Goal: Find specific page/section: Find specific page/section

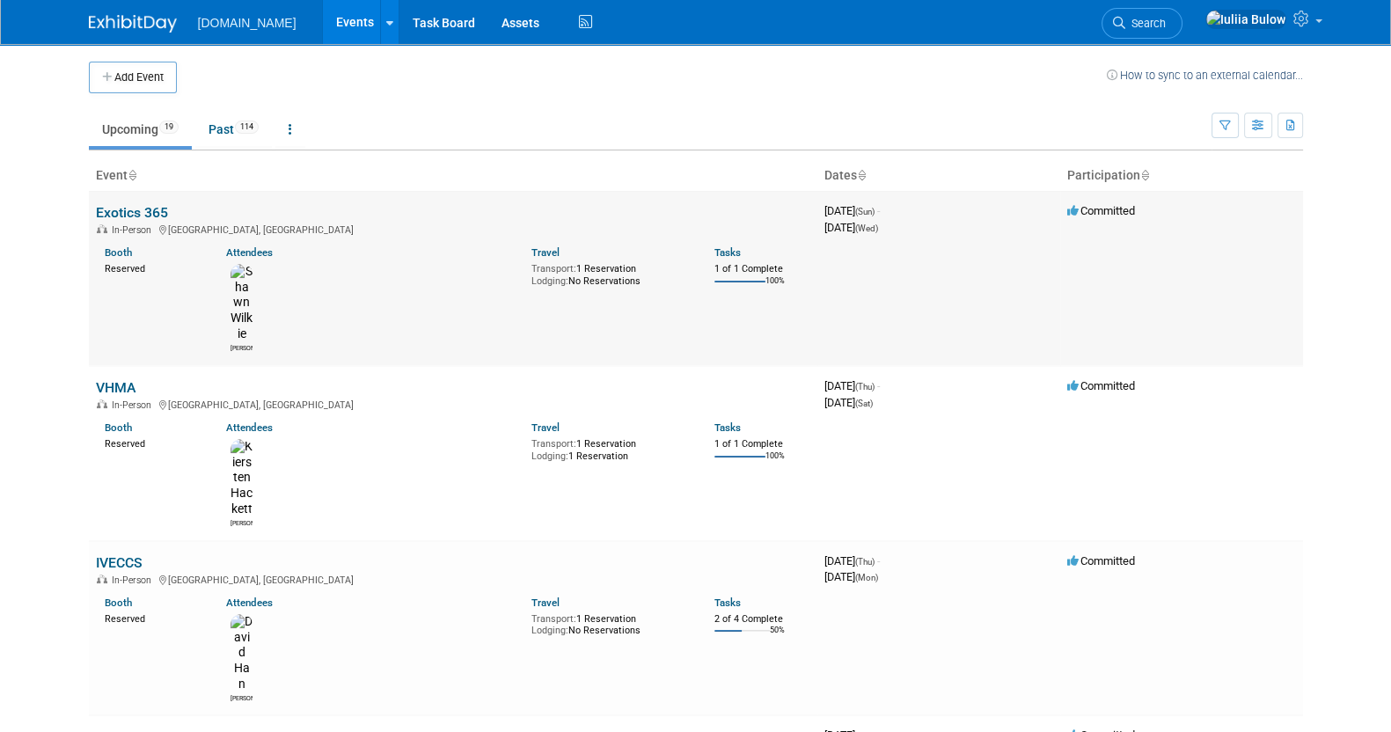
click at [154, 206] on link "Exotics 365" at bounding box center [132, 212] width 72 height 17
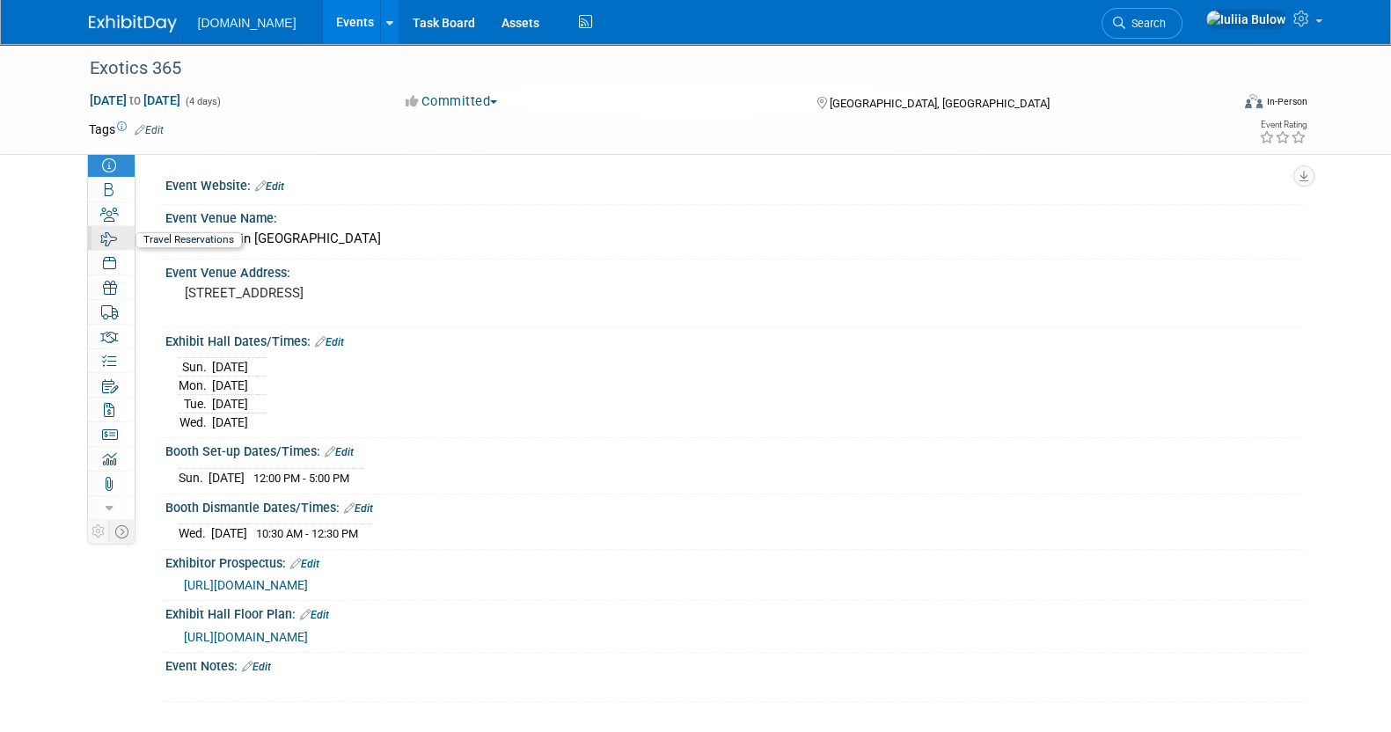
click at [112, 234] on icon at bounding box center [109, 239] width 17 height 14
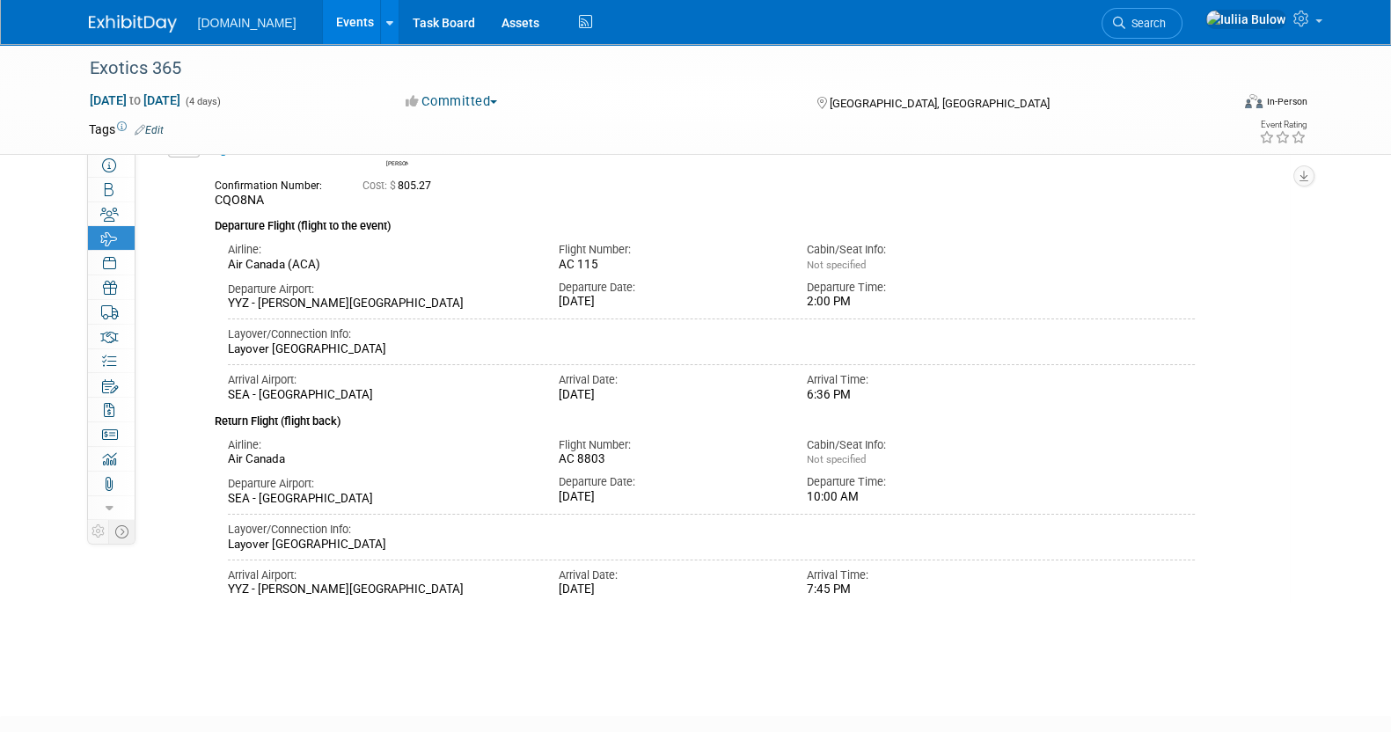
scroll to position [213, 0]
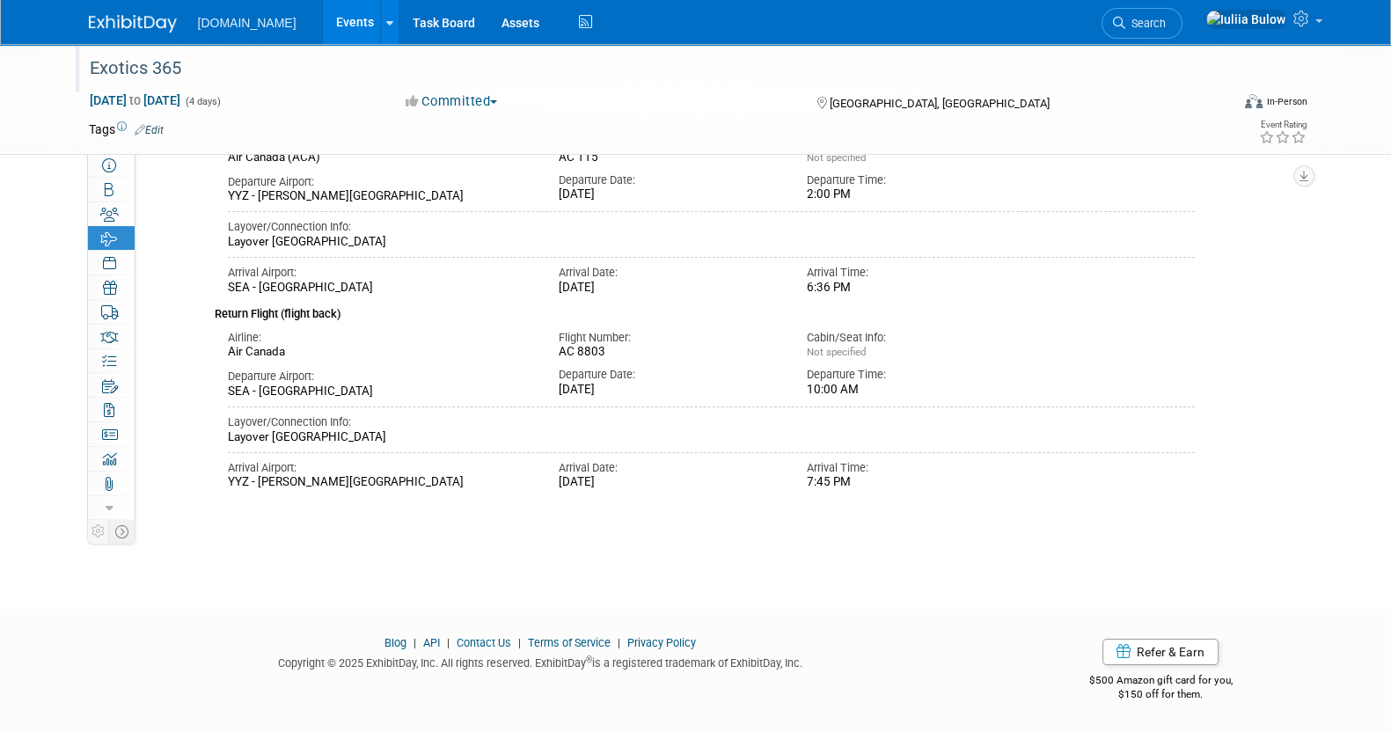
click at [201, 77] on div "Exotics 365" at bounding box center [644, 69] width 1120 height 32
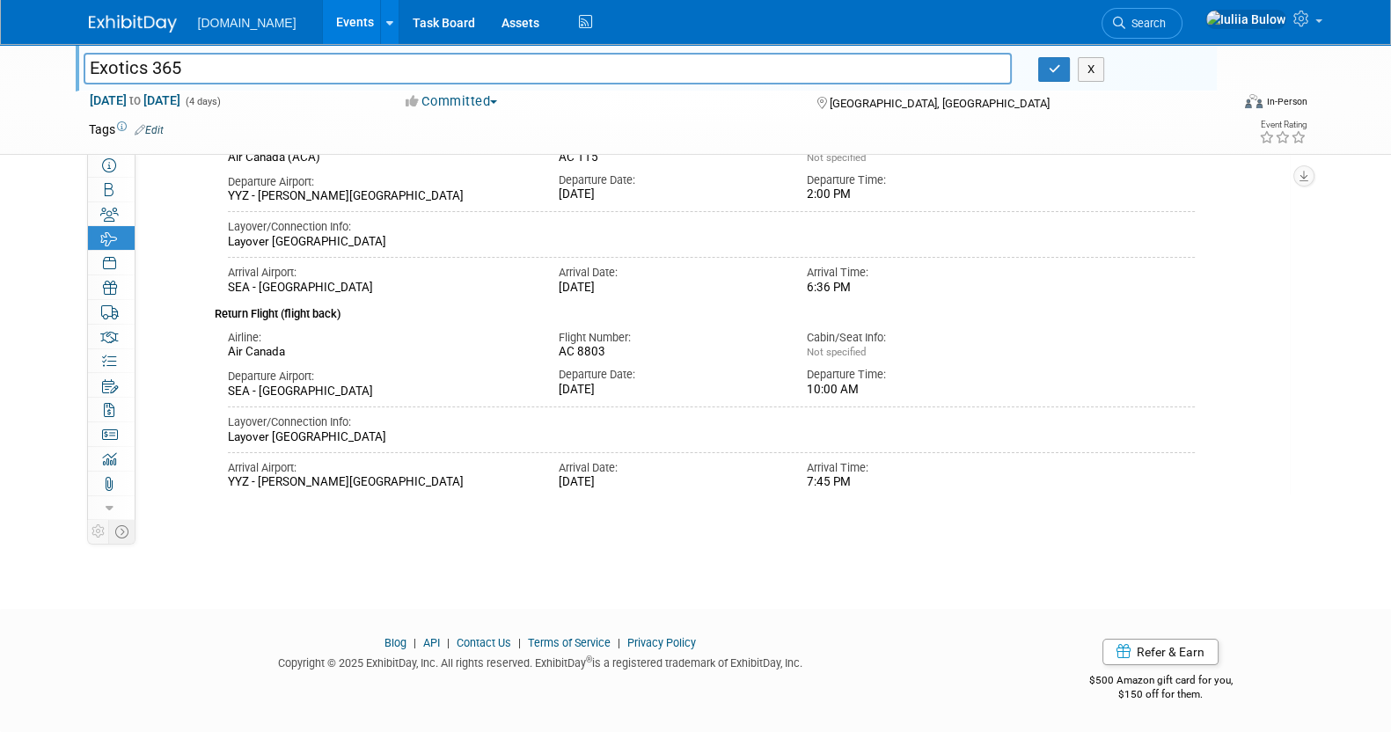
click at [45, 84] on div "Exotics 365 Exotics 365 X [DATE] to [DATE] (4 days) [DATE] to [DATE] Committed …" at bounding box center [695, 99] width 1391 height 111
